Goal: Check status: Check status

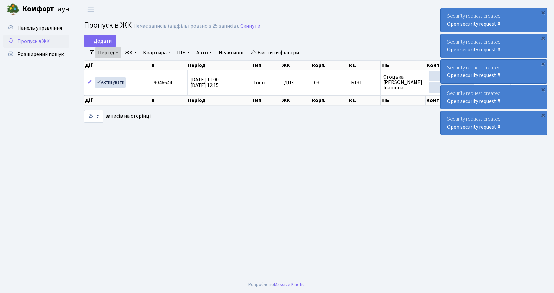
select select "25"
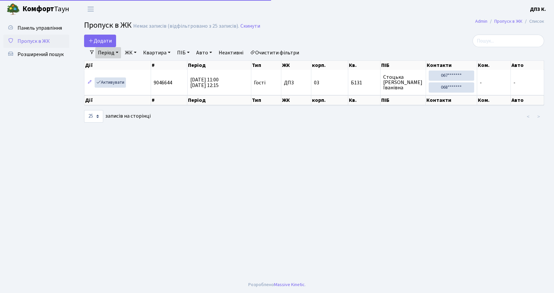
select select "25"
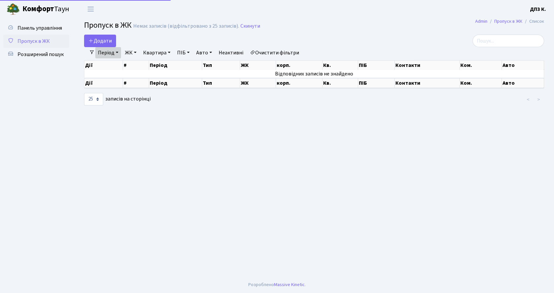
select select "25"
click at [106, 55] on link "Період" at bounding box center [108, 52] width 26 height 11
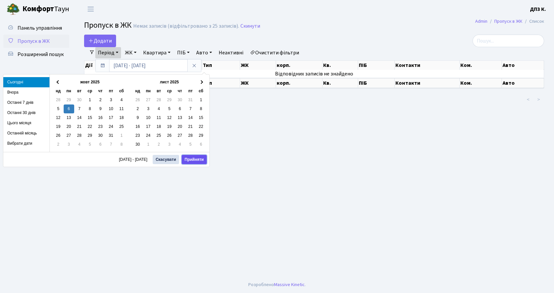
click at [194, 157] on button "Прийняти" at bounding box center [194, 159] width 25 height 9
